Goal: Task Accomplishment & Management: Use online tool/utility

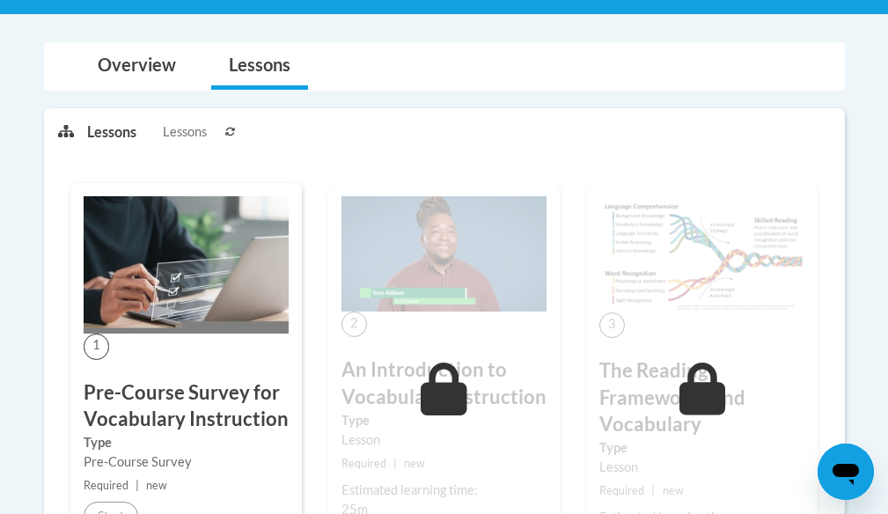
scroll to position [440, 0]
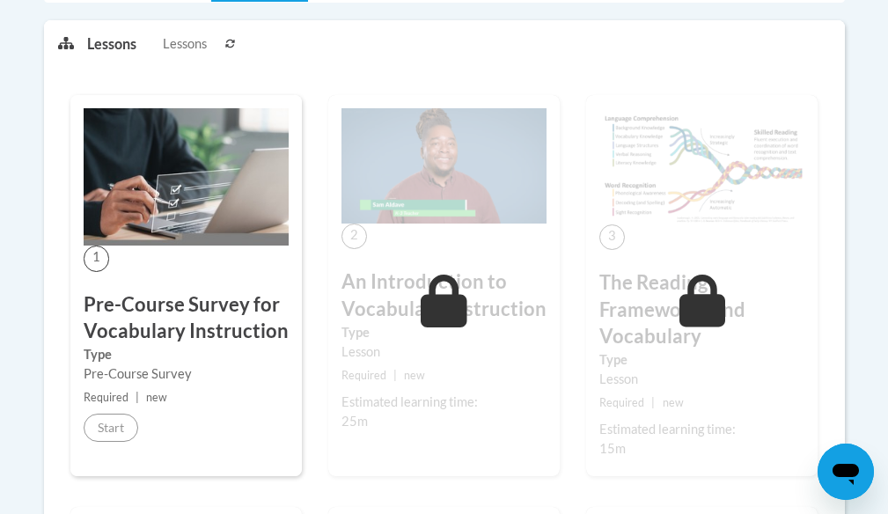
click at [136, 239] on img at bounding box center [186, 176] width 205 height 137
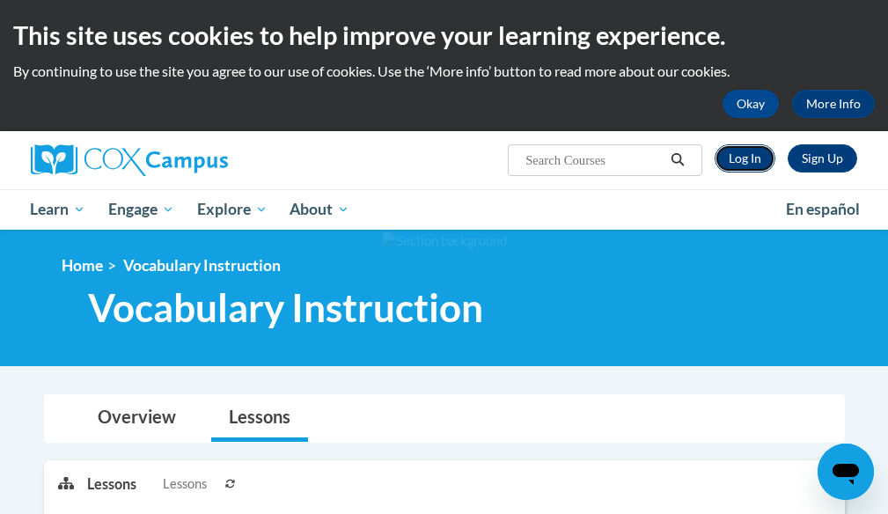
click at [760, 158] on link "Log In" at bounding box center [745, 158] width 61 height 28
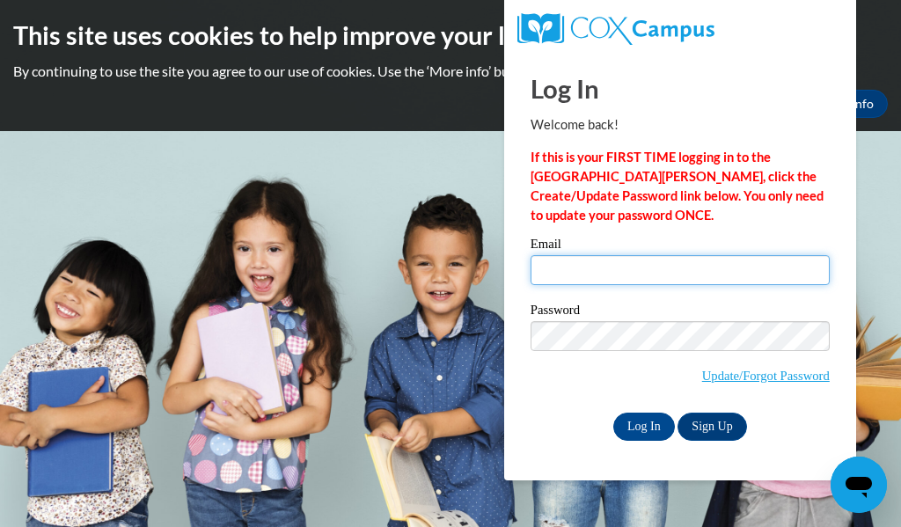
click at [605, 284] on input "Email" at bounding box center [680, 270] width 299 height 30
type input "sattlerk@w-csd.org"
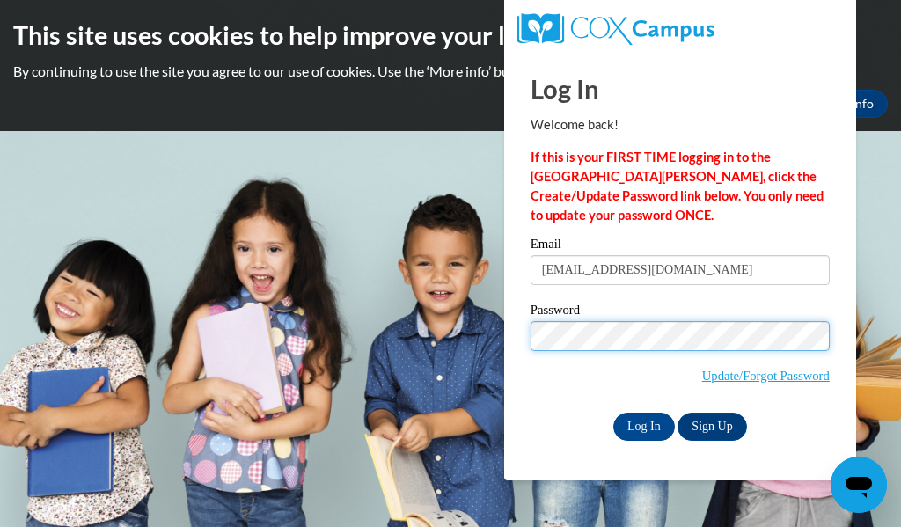
click at [614, 413] on input "Log In" at bounding box center [645, 427] width 62 height 28
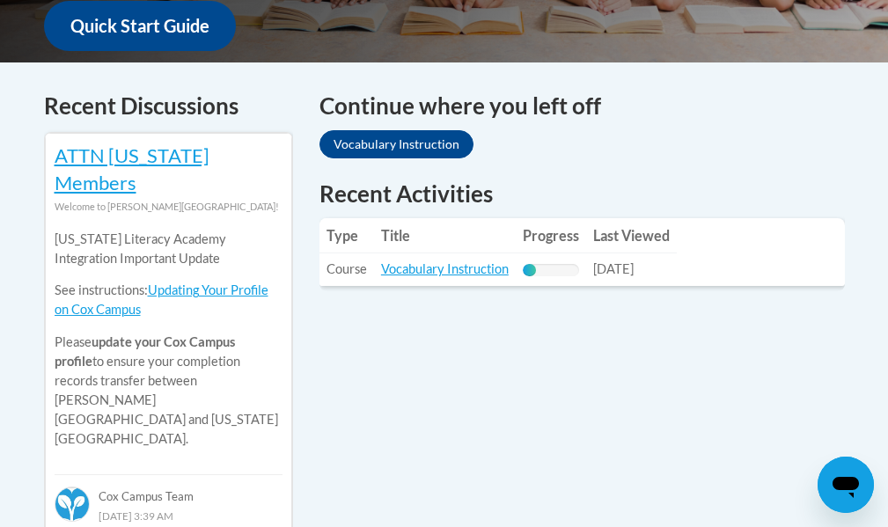
scroll to position [616, 0]
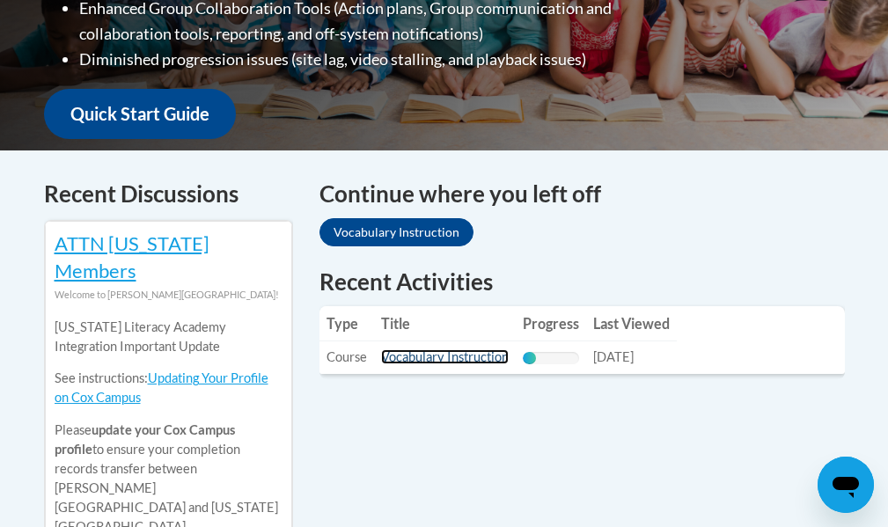
click at [484, 349] on link "Vocabulary Instruction" at bounding box center [445, 356] width 128 height 15
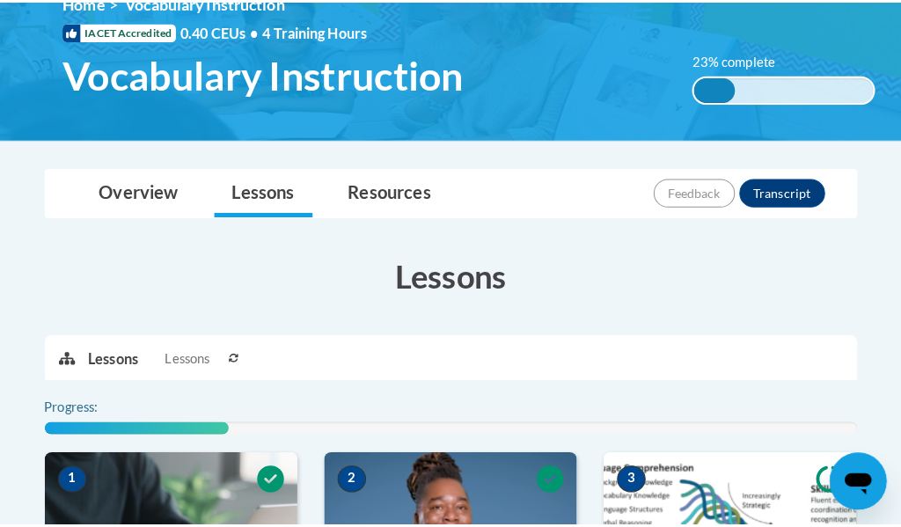
scroll to position [528, 0]
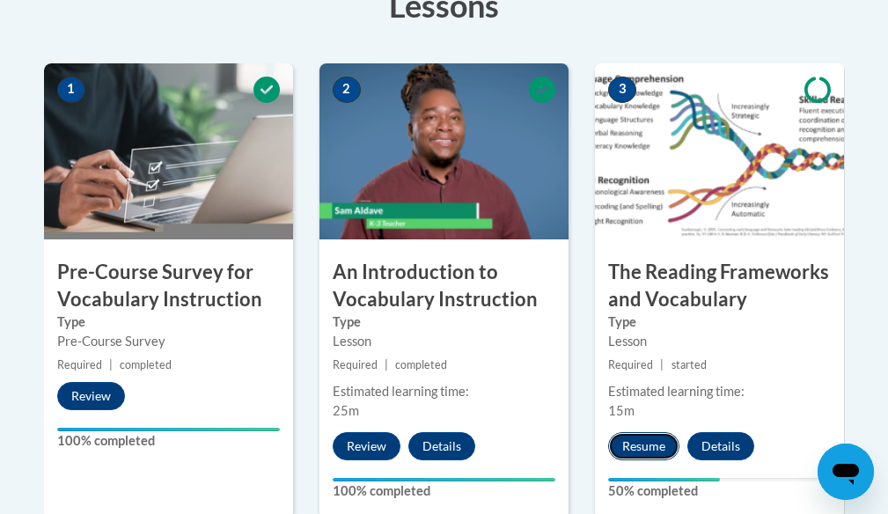
click at [660, 444] on button "Resume" at bounding box center [643, 446] width 71 height 28
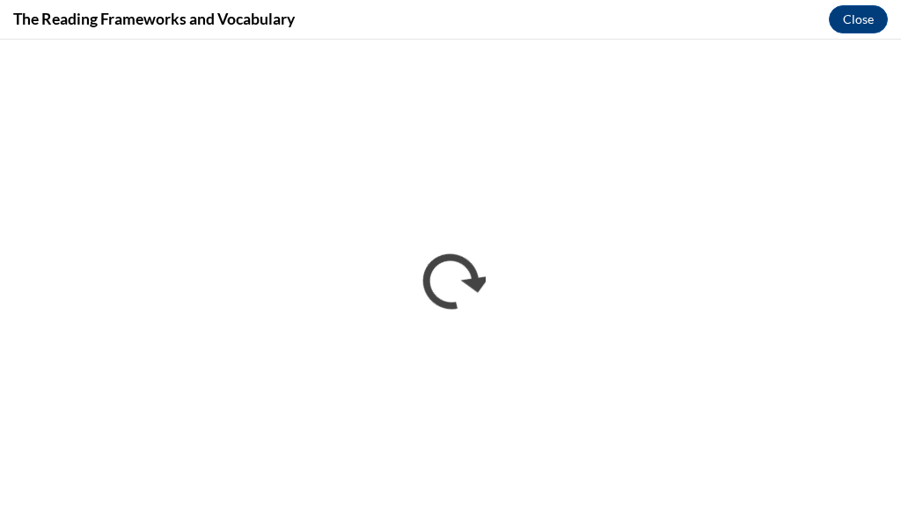
scroll to position [0, 0]
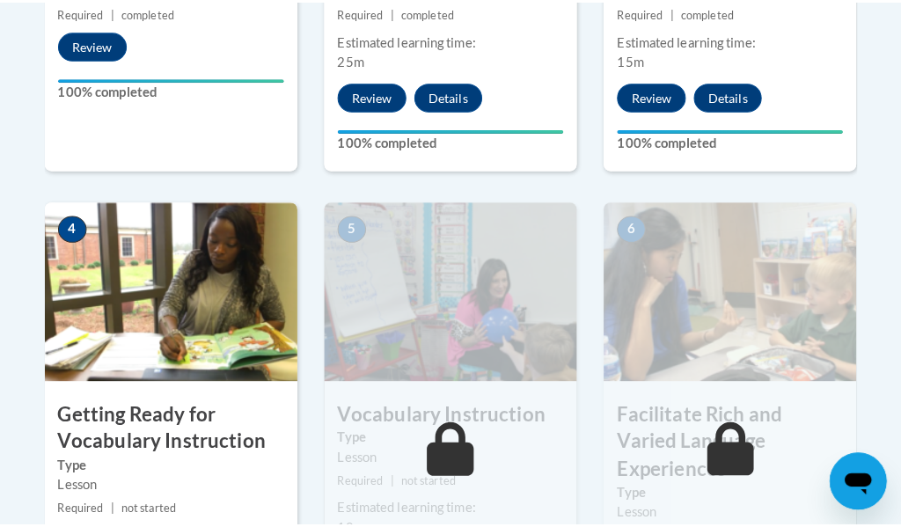
scroll to position [1056, 0]
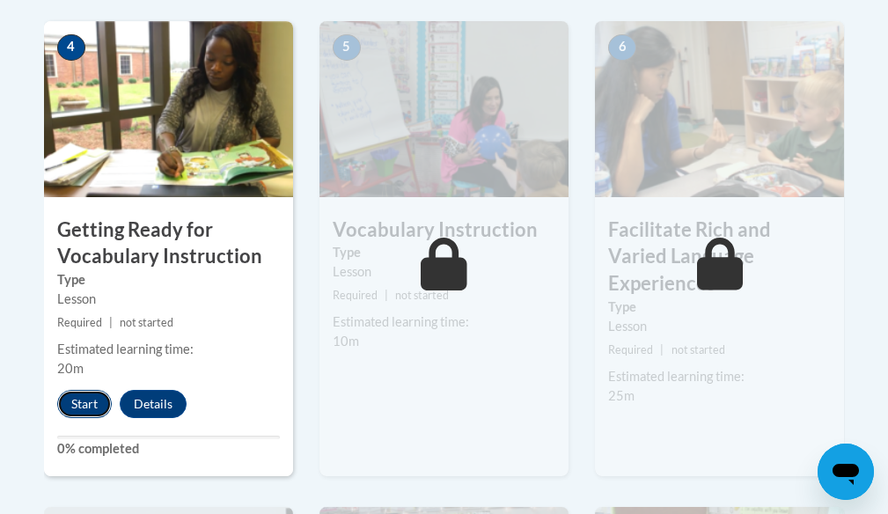
click at [87, 402] on button "Start" at bounding box center [84, 404] width 55 height 28
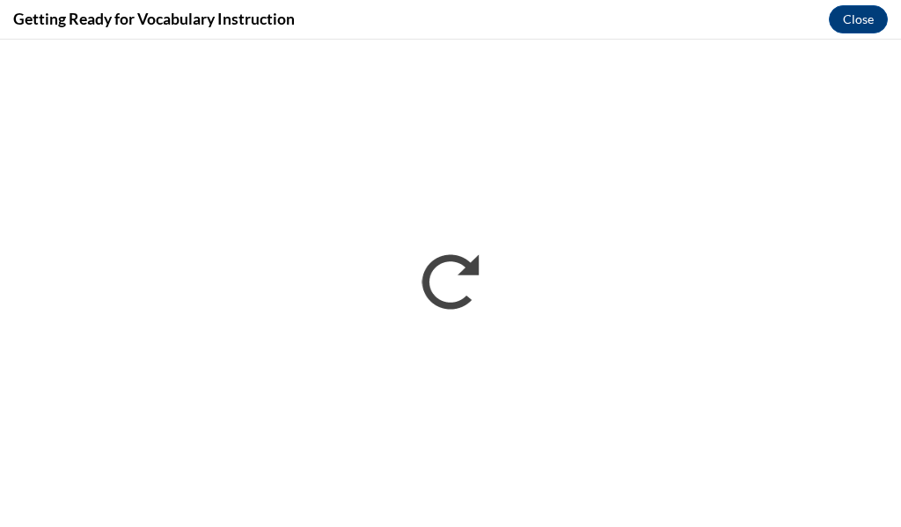
scroll to position [0, 0]
